Goal: Task Accomplishment & Management: Use online tool/utility

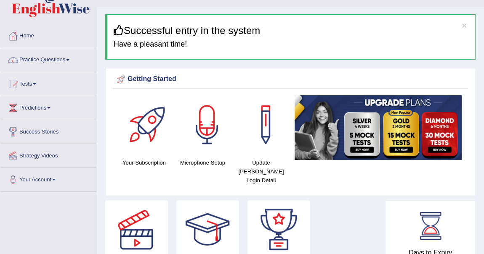
scroll to position [76, 0]
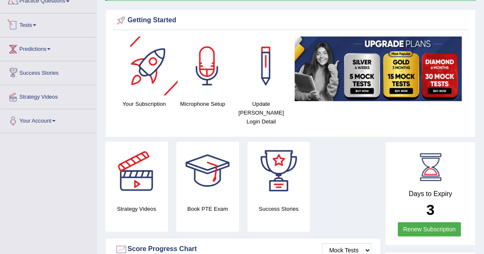
click at [37, 23] on link "Tests" at bounding box center [48, 23] width 96 height 21
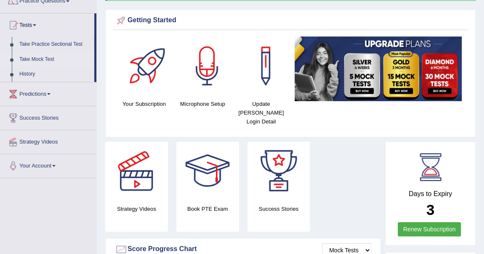
click at [45, 59] on link "Take Mock Test" at bounding box center [55, 59] width 79 height 15
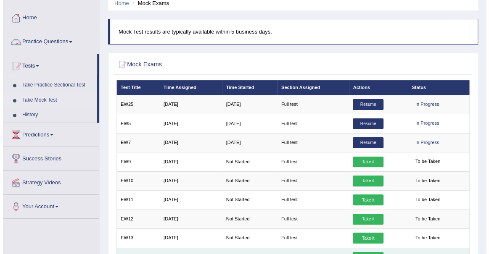
scroll to position [76, 0]
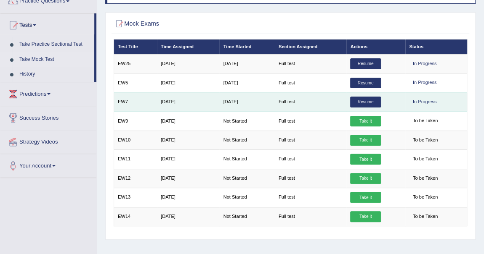
click at [366, 101] on link "Resume" at bounding box center [365, 102] width 30 height 11
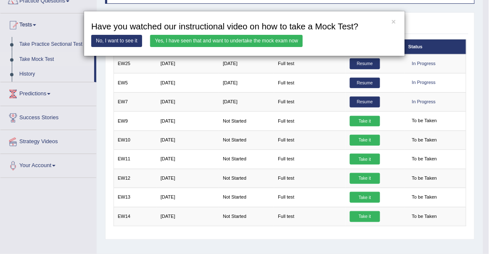
click at [238, 40] on link "Yes, I have seen that and want to undertake the mock exam now" at bounding box center [226, 41] width 153 height 12
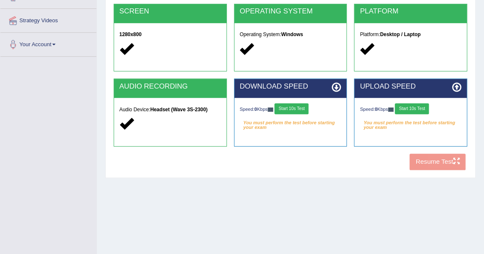
click at [298, 109] on button "Start 10s Test" at bounding box center [291, 108] width 34 height 11
click at [423, 106] on button "Start 10s Test" at bounding box center [411, 108] width 34 height 11
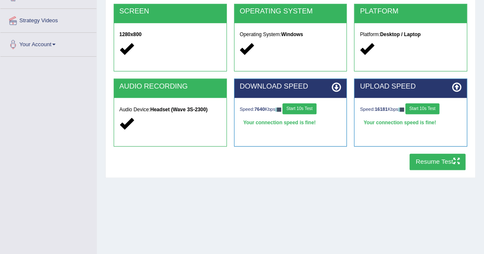
click at [434, 163] on button "Resume Test" at bounding box center [437, 162] width 56 height 16
